Goal: Transaction & Acquisition: Purchase product/service

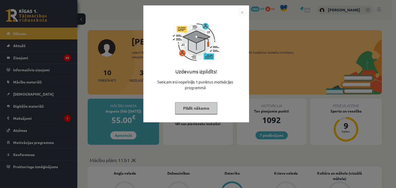
click at [194, 111] on button "Pildīt nākamo" at bounding box center [196, 108] width 42 height 12
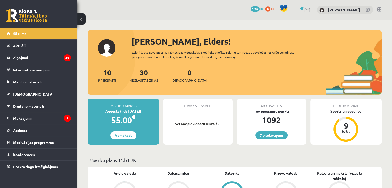
click at [325, 9] on img at bounding box center [322, 10] width 5 height 5
click at [339, 10] on link "[PERSON_NAME]" at bounding box center [344, 9] width 32 height 5
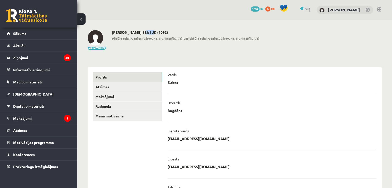
drag, startPoint x: 146, startPoint y: 34, endPoint x: 153, endPoint y: 34, distance: 7.0
click at [150, 34] on h2 "Elders Bogdāns 11.b1 JK (1092)" at bounding box center [186, 32] width 148 height 4
click at [158, 47] on div "Elders Bogdāns 11.b1 JK (1092) Pēdējo reizi redzēts 10:20 17.08.25 Iepriekšējo …" at bounding box center [186, 40] width 148 height 20
click at [104, 97] on link "Maksājumi" at bounding box center [127, 97] width 69 height 10
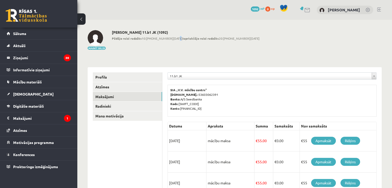
scroll to position [52, 0]
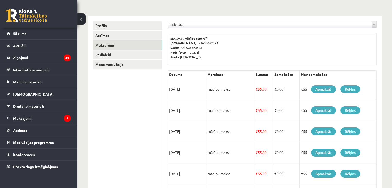
click at [355, 92] on link "Rēķins" at bounding box center [351, 89] width 20 height 8
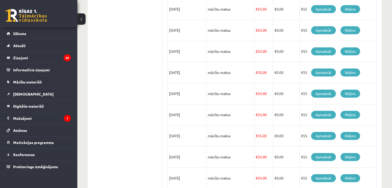
scroll to position [190, 0]
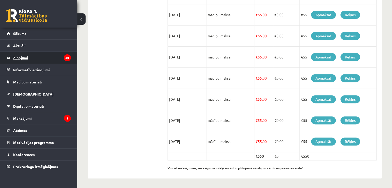
click at [35, 59] on legend "Ziņojumi 30" at bounding box center [42, 58] width 58 height 12
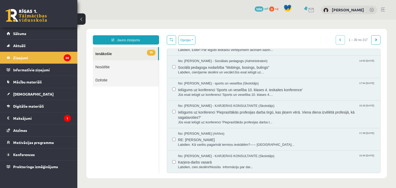
click at [106, 54] on link "30 Ienākošie" at bounding box center [125, 53] width 65 height 13
click at [187, 40] on button "Opcijas" at bounding box center [186, 40] width 17 height 9
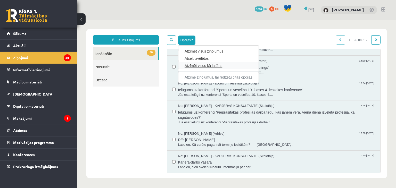
click at [198, 67] on link "Atzīmēt visus kā lasītus" at bounding box center [219, 65] width 68 height 5
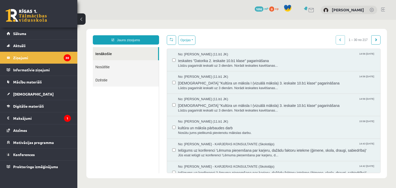
click at [107, 52] on link "Ienākošie" at bounding box center [125, 53] width 65 height 13
click at [26, 35] on span "Sākums" at bounding box center [19, 33] width 13 height 5
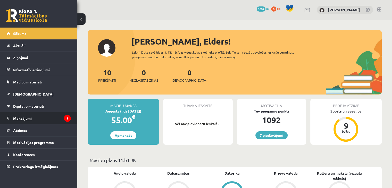
click at [26, 116] on legend "Maksājumi 1" at bounding box center [42, 118] width 58 height 12
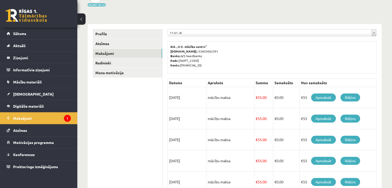
scroll to position [52, 0]
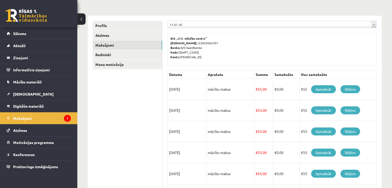
click at [270, 41] on p "SIA „V.V. mācību centrs” Reģ.nr.: 53603062391 Banka: A/S Swedbanka Kods: HABALV…" at bounding box center [271, 47] width 203 height 23
click at [317, 89] on link "Apmaksāt" at bounding box center [323, 89] width 25 height 8
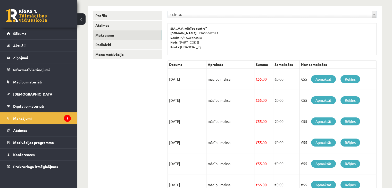
scroll to position [61, 0]
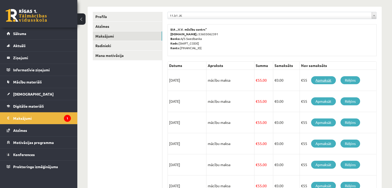
click at [327, 81] on link "Apmaksāt" at bounding box center [323, 80] width 25 height 8
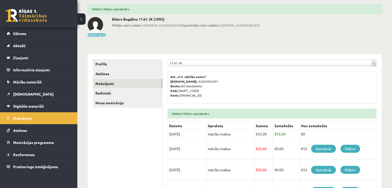
scroll to position [52, 0]
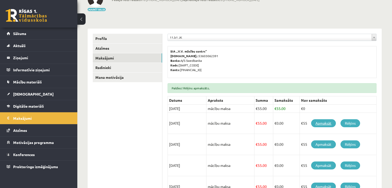
click at [320, 122] on link "Apmaksāt" at bounding box center [323, 123] width 25 height 8
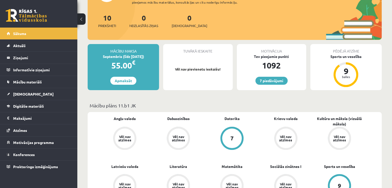
scroll to position [52, 0]
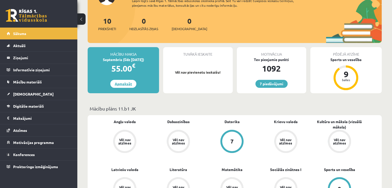
click at [121, 82] on link "Apmaksāt" at bounding box center [123, 84] width 26 height 8
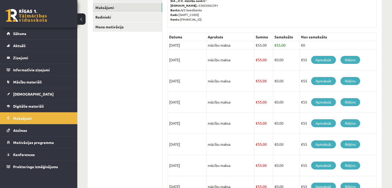
scroll to position [77, 0]
